Goal: Task Accomplishment & Management: Use online tool/utility

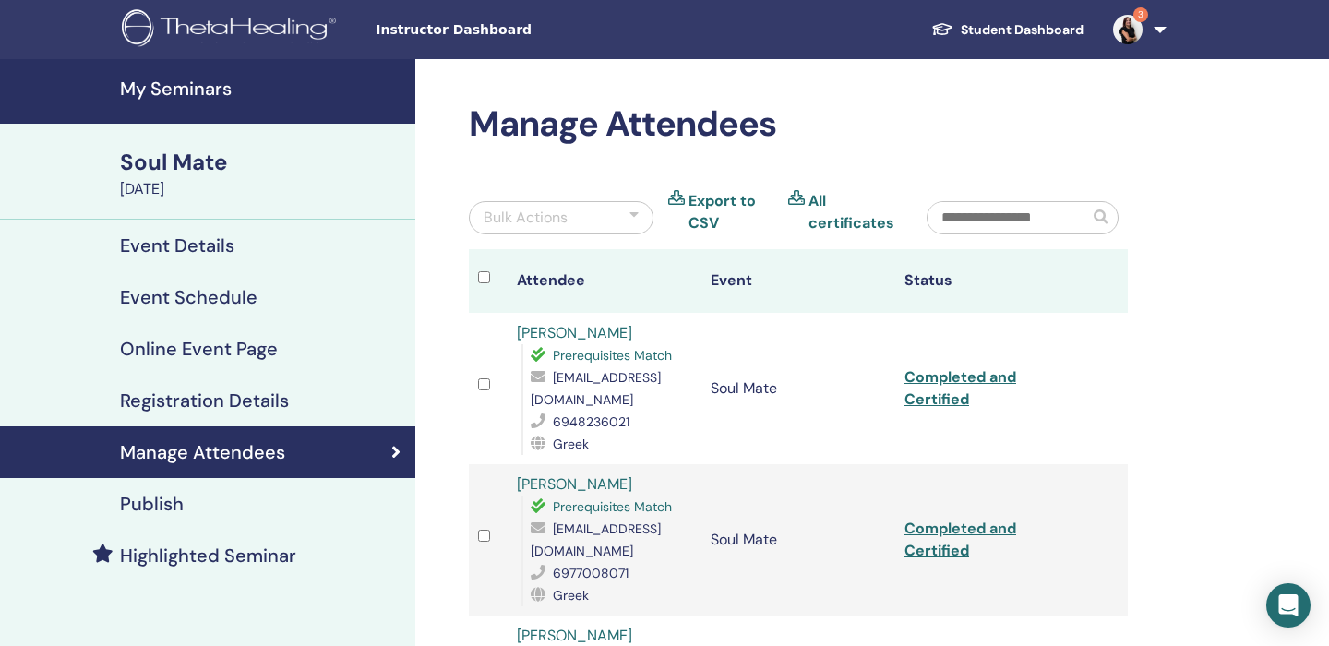
click at [180, 70] on link "My Seminars" at bounding box center [207, 91] width 415 height 65
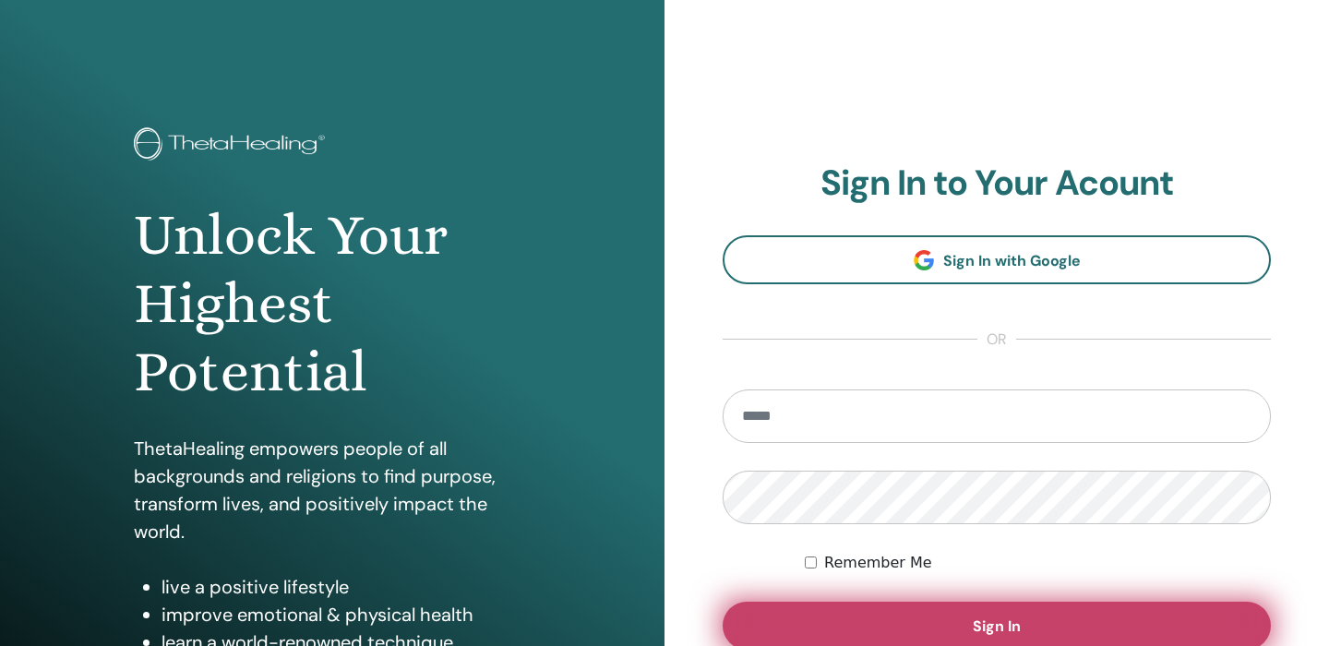
type input "**********"
click at [779, 621] on button "Sign In" at bounding box center [997, 626] width 548 height 48
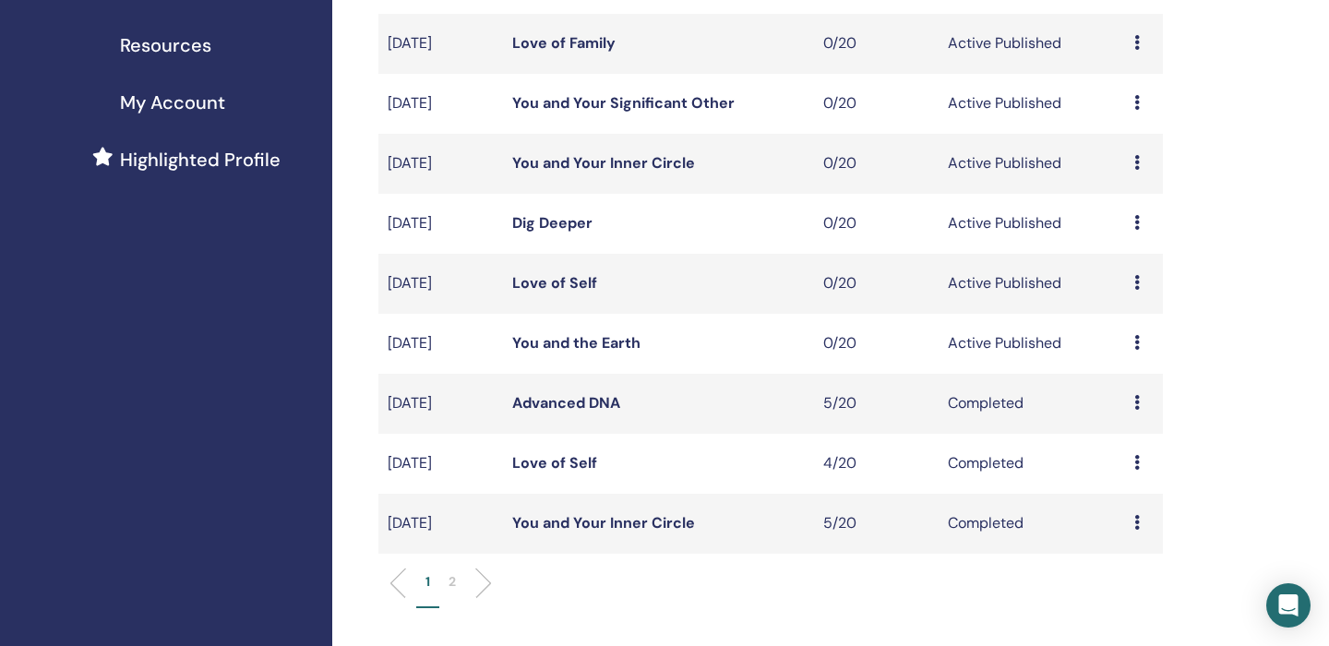
scroll to position [413, 0]
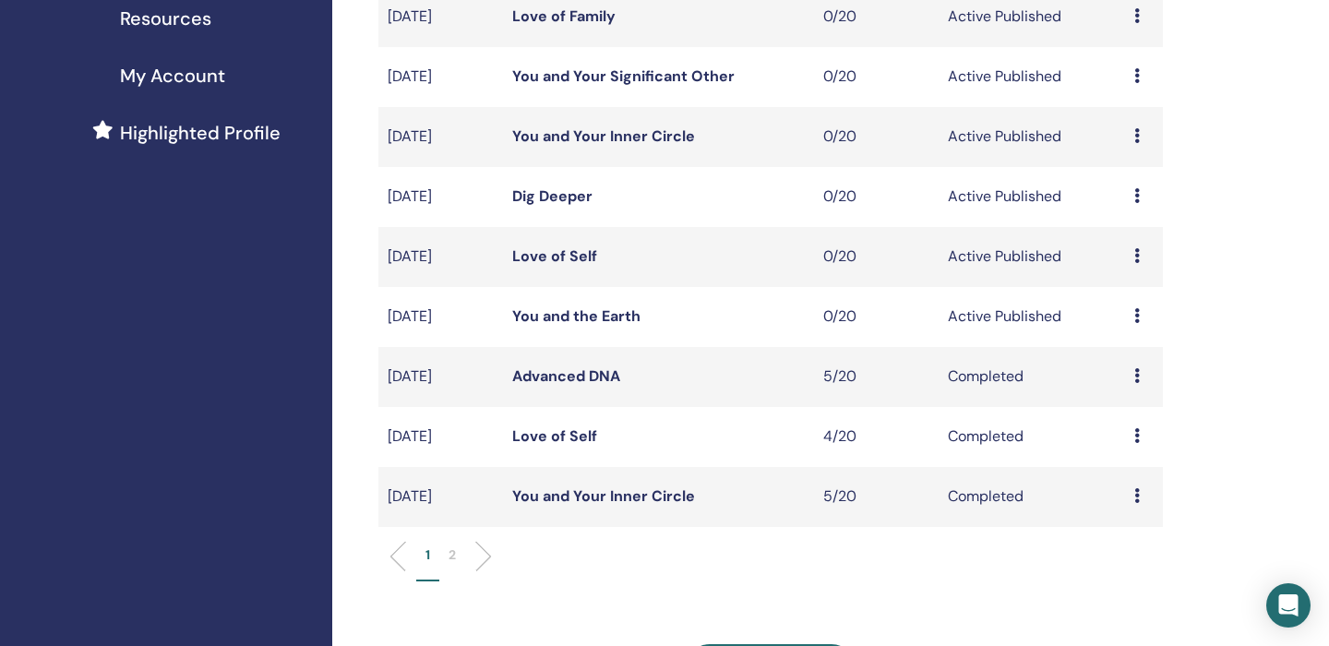
click at [1136, 436] on icon at bounding box center [1138, 435] width 6 height 15
click at [1133, 478] on link "Attendees" at bounding box center [1129, 478] width 70 height 19
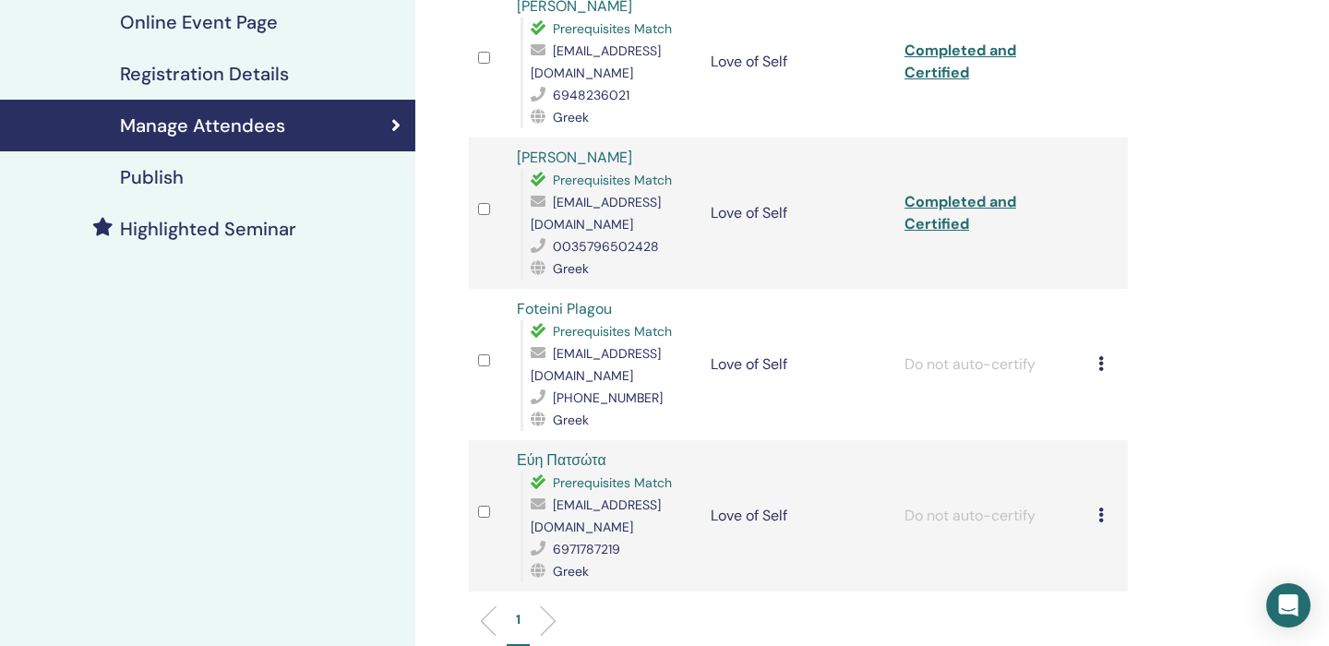
scroll to position [357, 0]
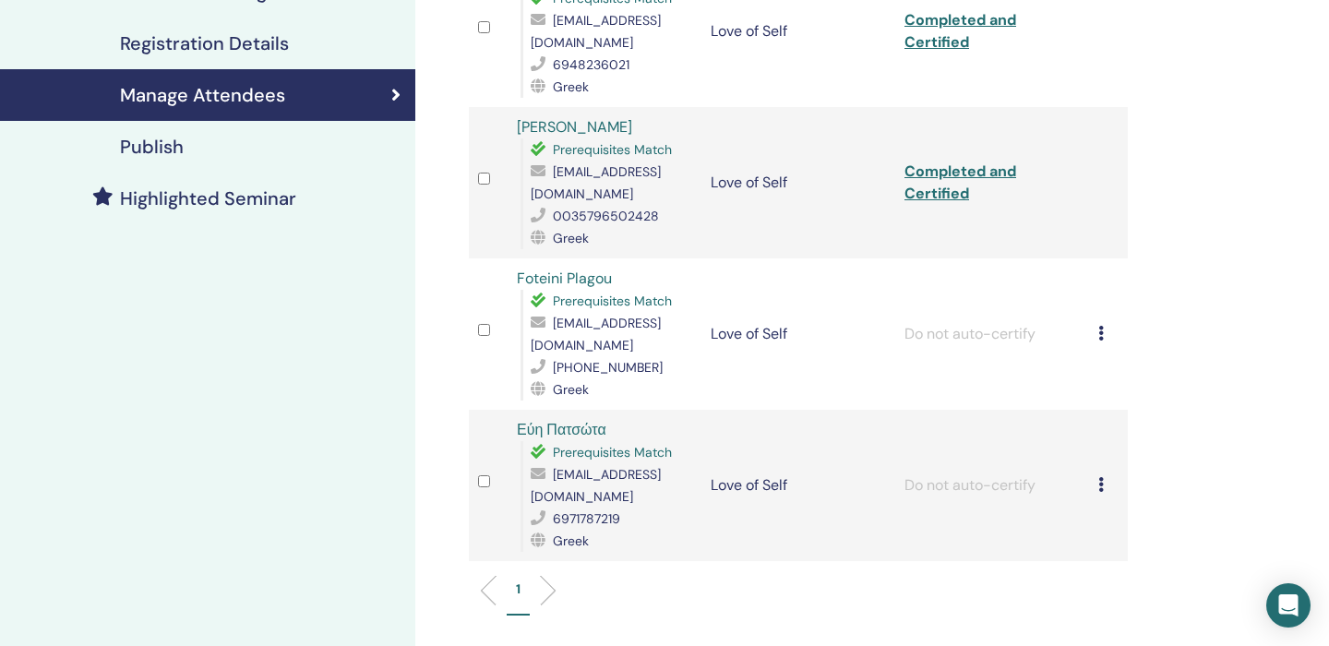
click at [1099, 326] on icon at bounding box center [1102, 333] width 6 height 15
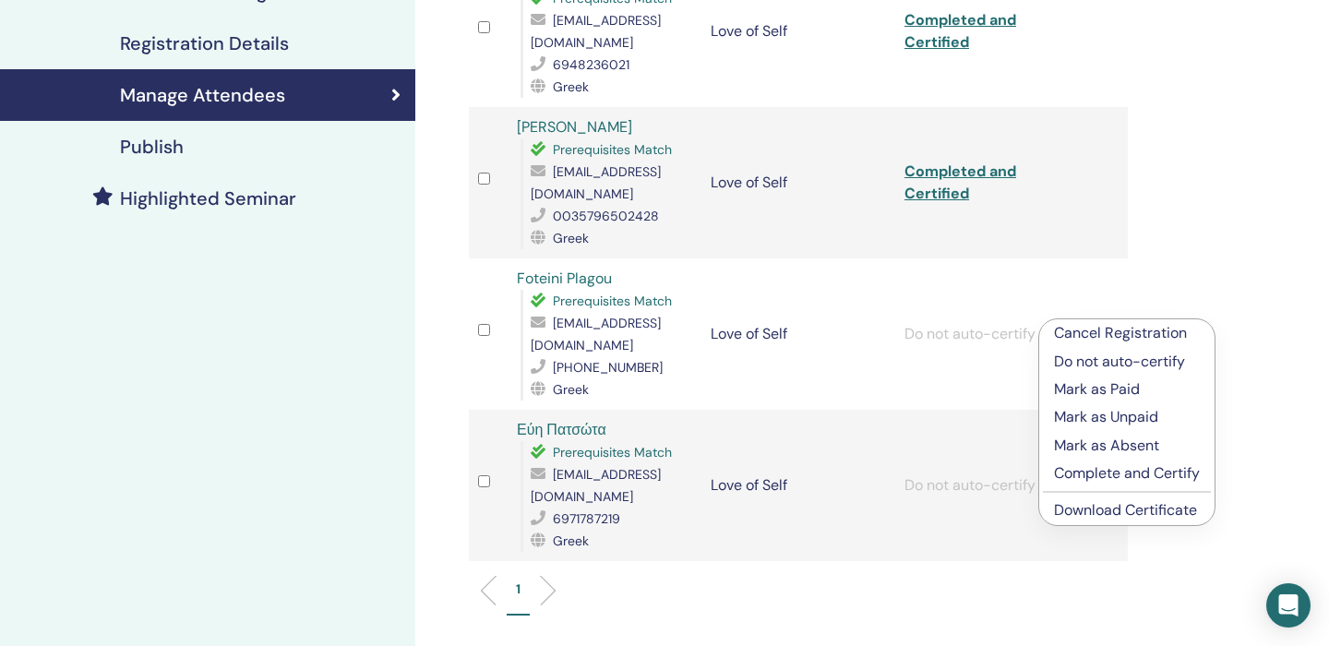
click at [1107, 474] on p "Complete and Certify" at bounding box center [1127, 473] width 146 height 22
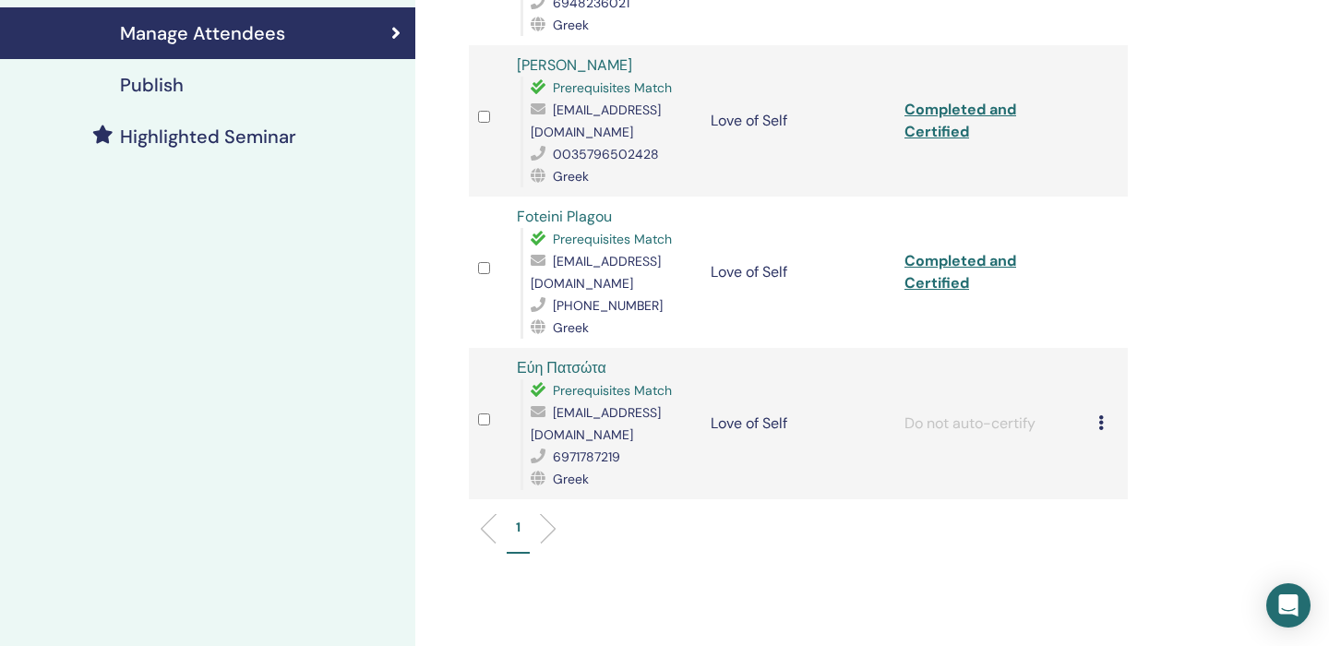
scroll to position [437, 0]
